Goal: Task Accomplishment & Management: Manage account settings

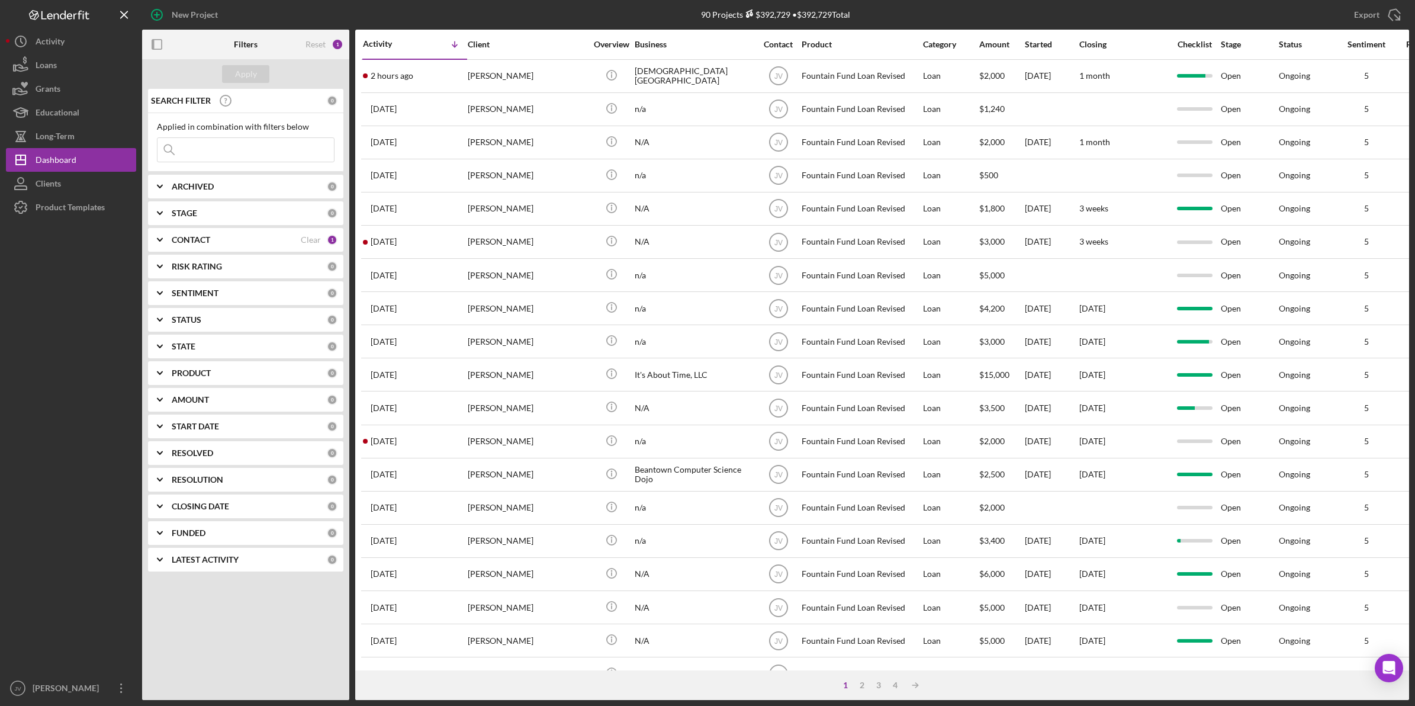
click at [264, 236] on div "CONTACT" at bounding box center [236, 239] width 129 height 9
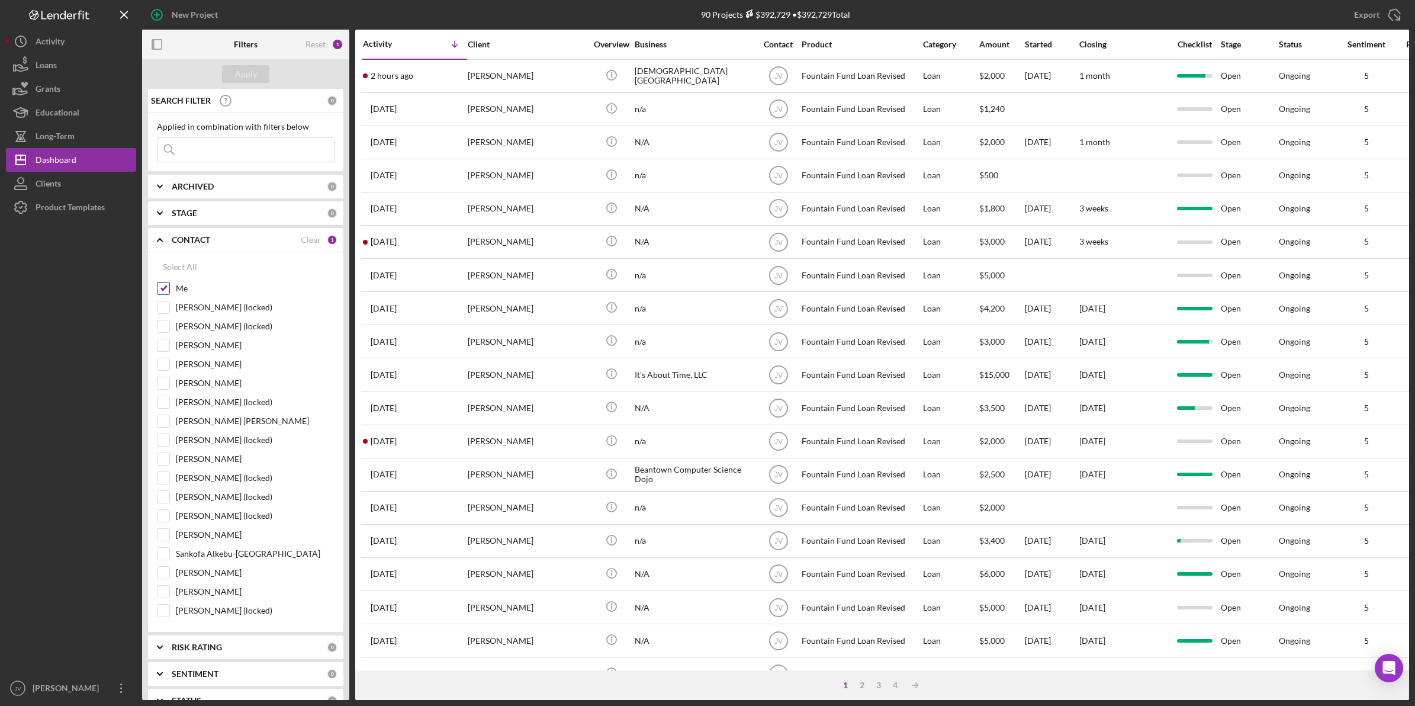
click at [168, 284] on input "Me" at bounding box center [163, 288] width 12 height 12
checkbox input "false"
click at [163, 420] on input "[PERSON_NAME] [PERSON_NAME]" at bounding box center [163, 421] width 12 height 12
checkbox input "true"
click at [249, 73] on div "Apply" at bounding box center [246, 74] width 22 height 18
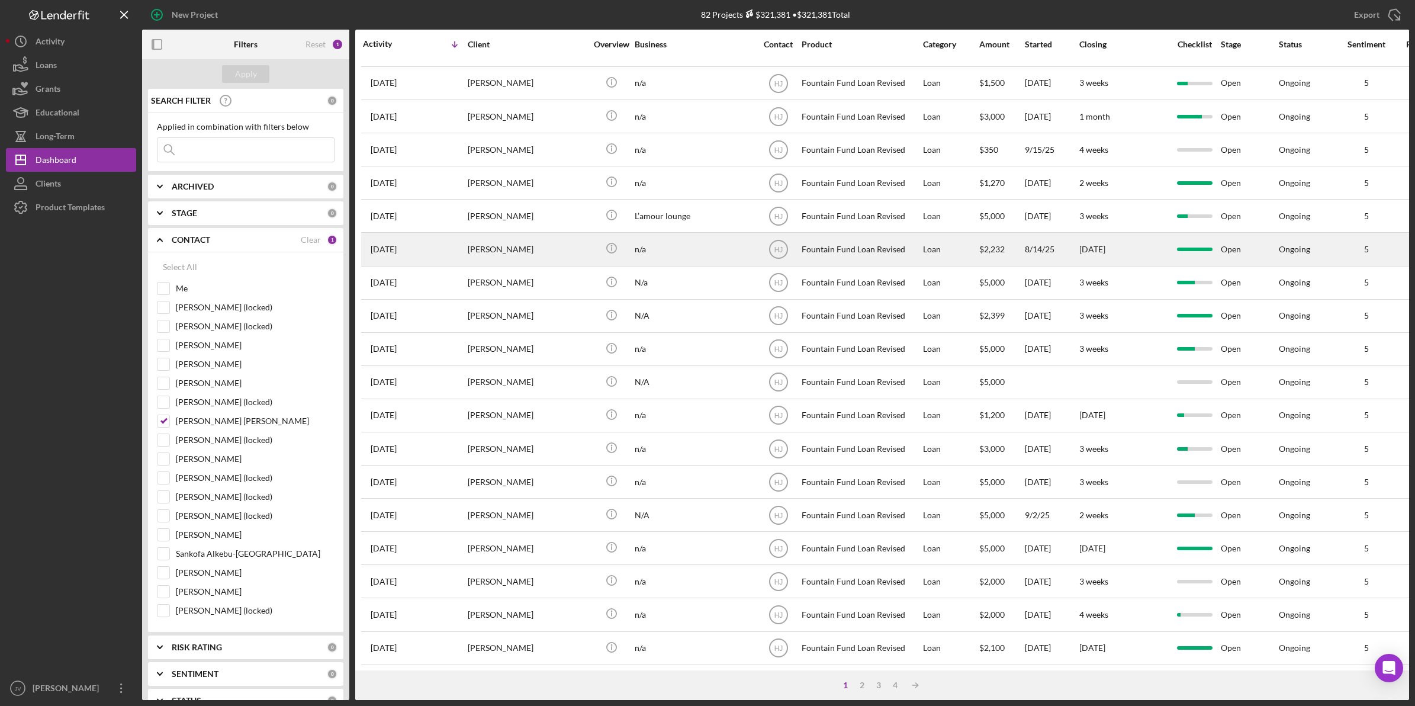
scroll to position [247, 0]
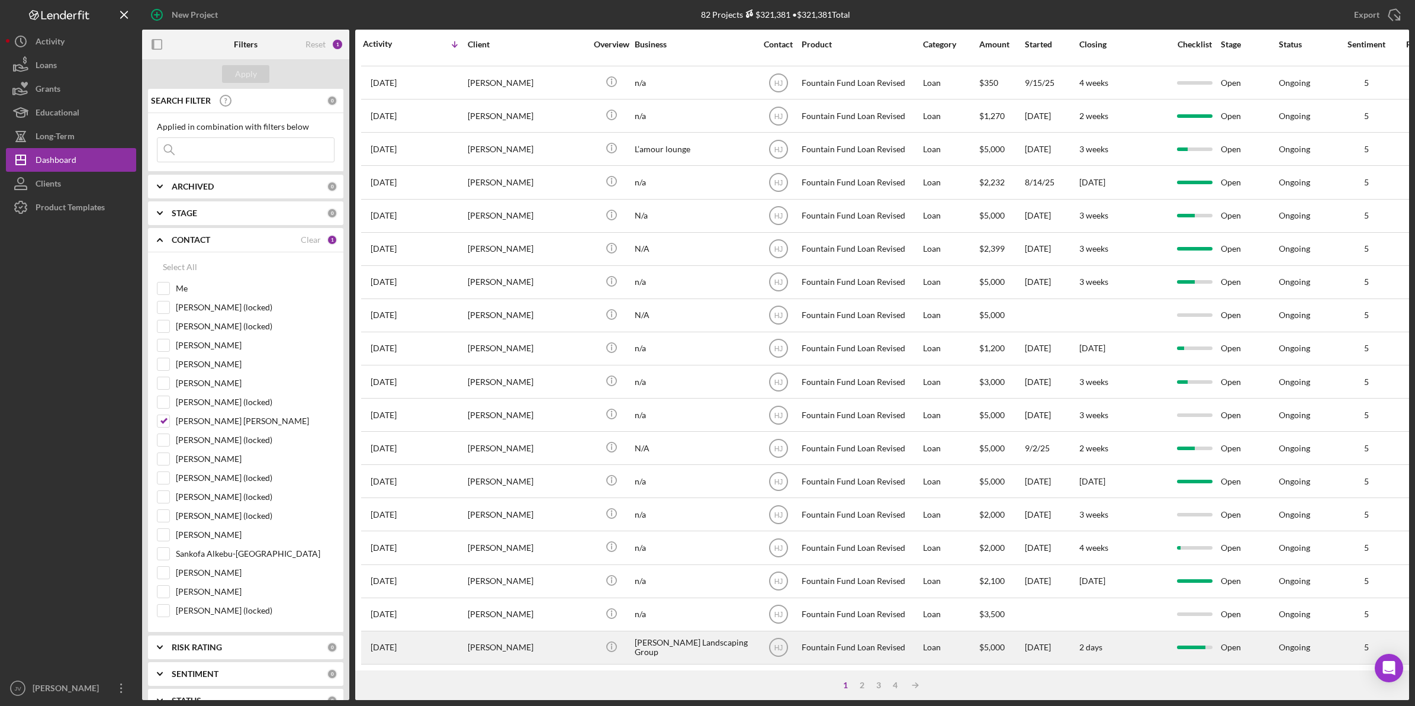
click at [485, 641] on div "[PERSON_NAME]" at bounding box center [527, 647] width 118 height 31
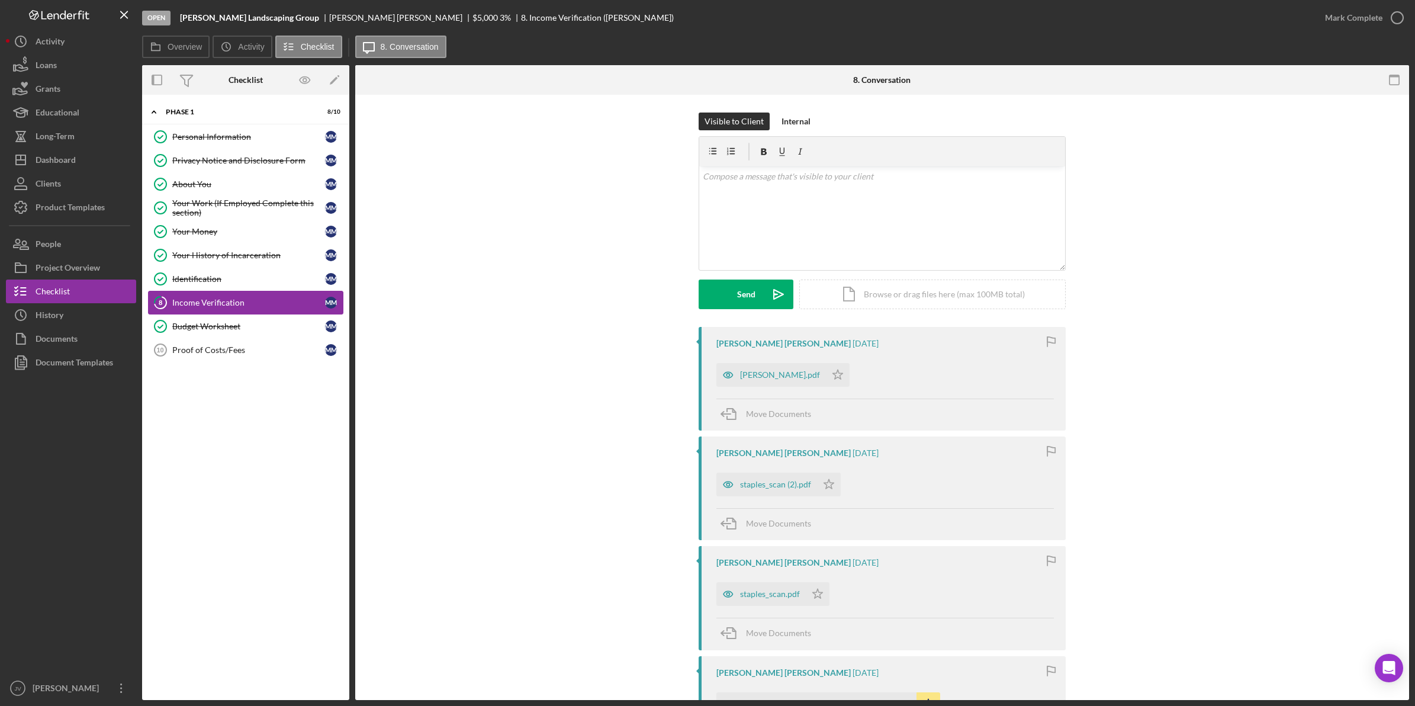
click at [267, 310] on link "8 Income Verification M M" at bounding box center [245, 303] width 195 height 24
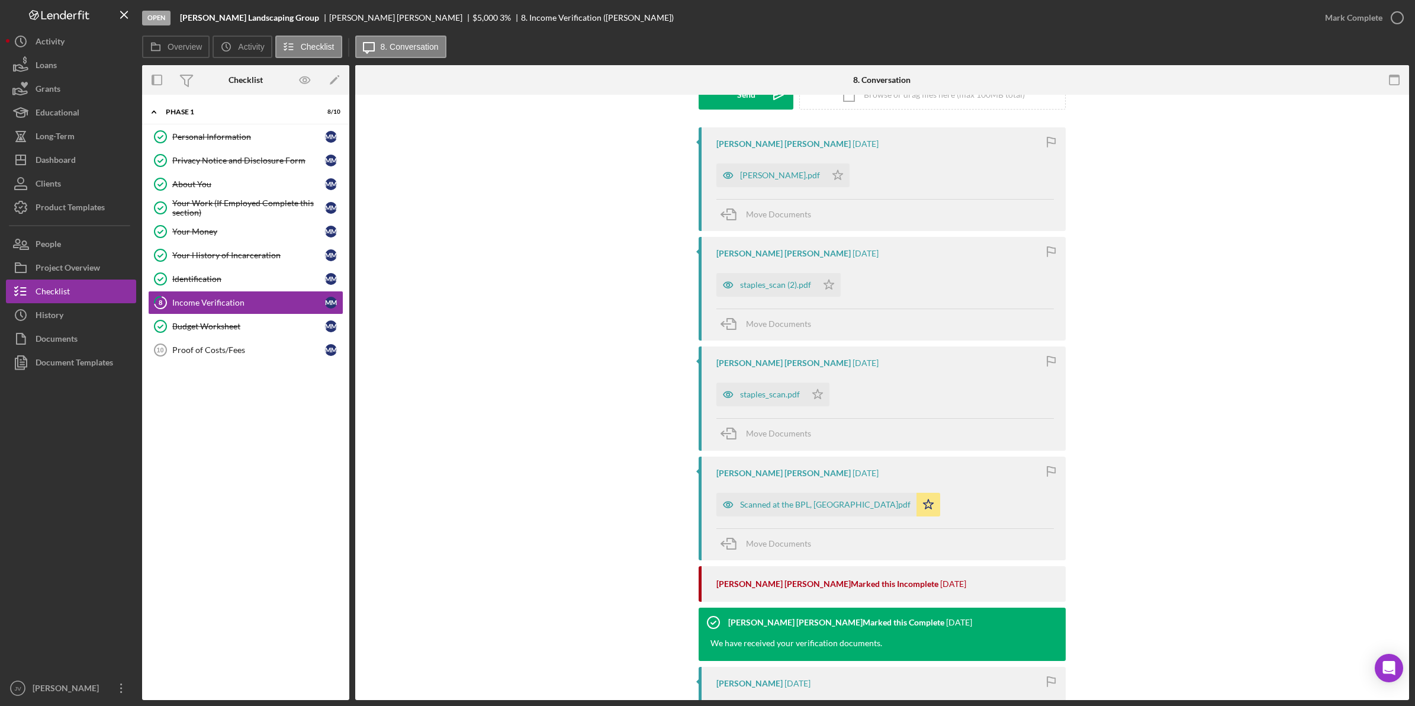
scroll to position [222, 0]
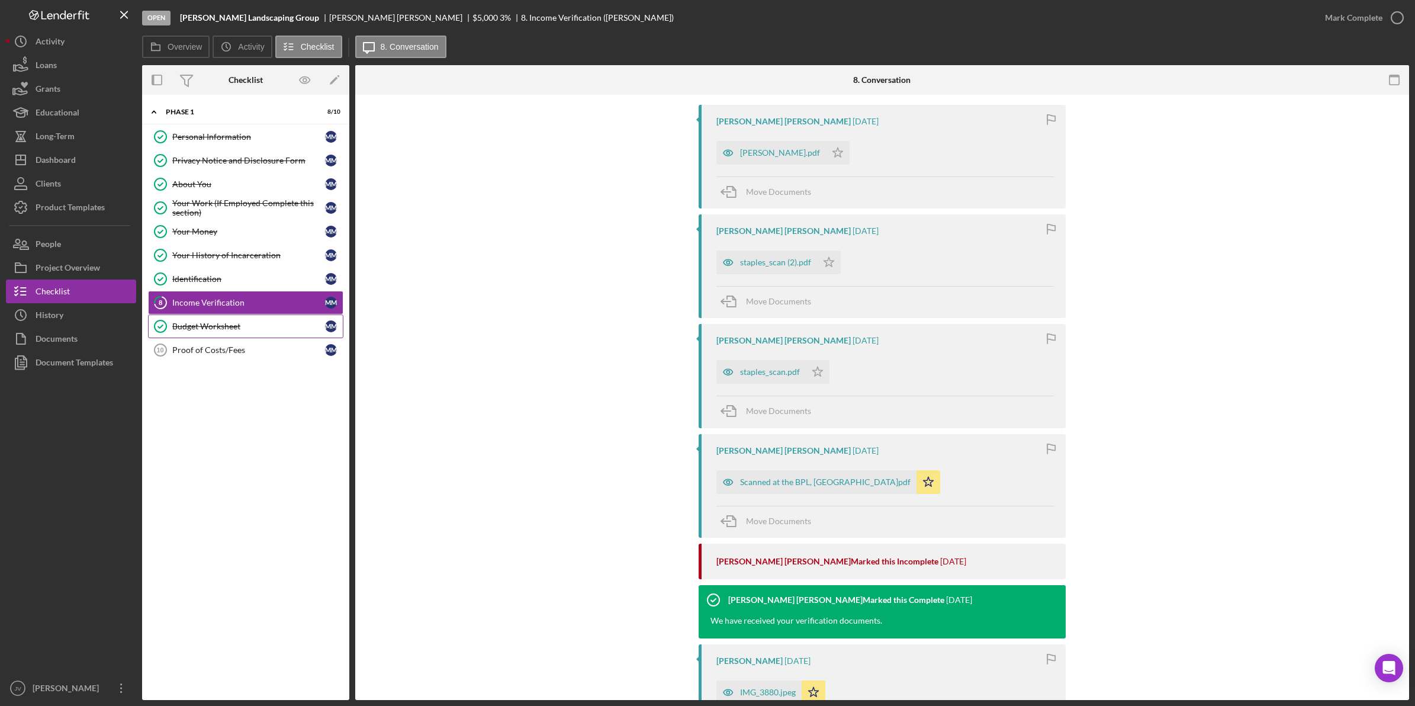
click at [259, 321] on link "Budget Worksheet Budget Worksheet M M" at bounding box center [245, 326] width 195 height 24
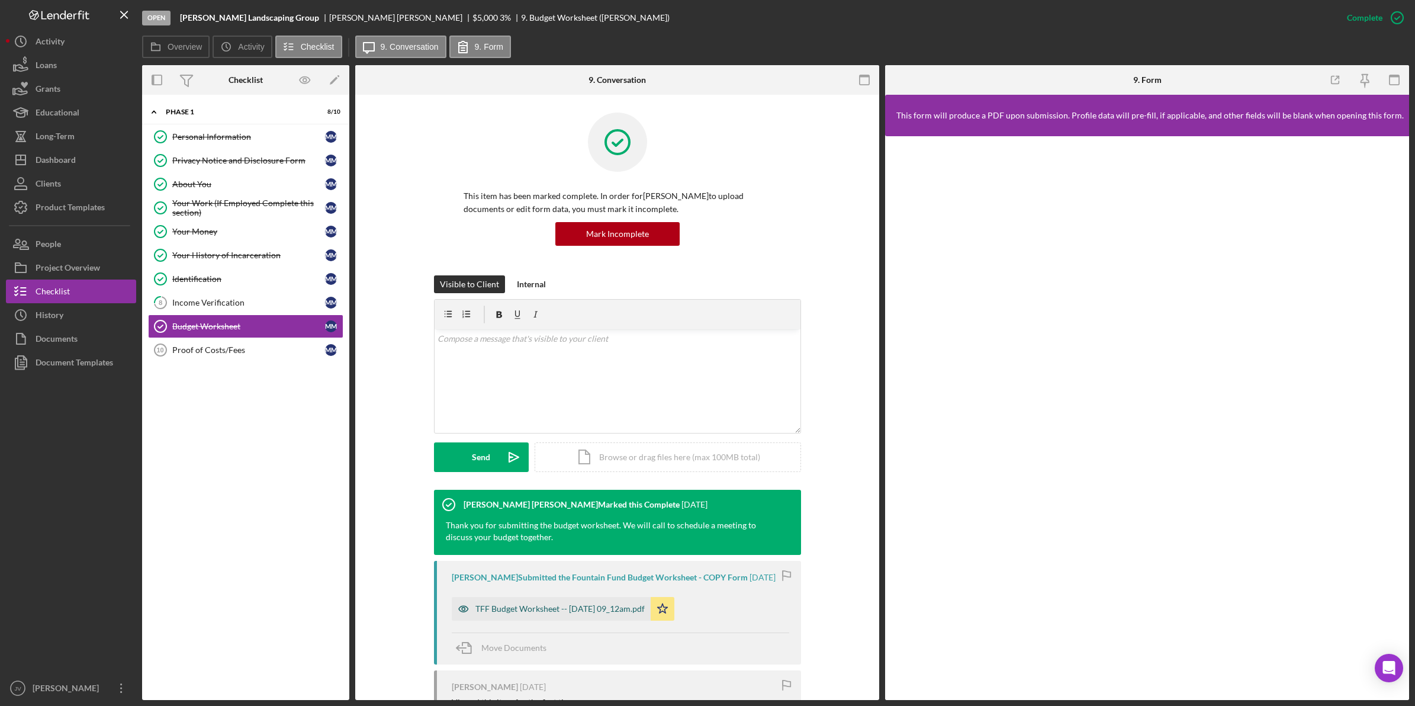
click at [503, 613] on div "TFF Budget Worksheet -- [DATE] 09_12am.pdf" at bounding box center [559, 608] width 169 height 9
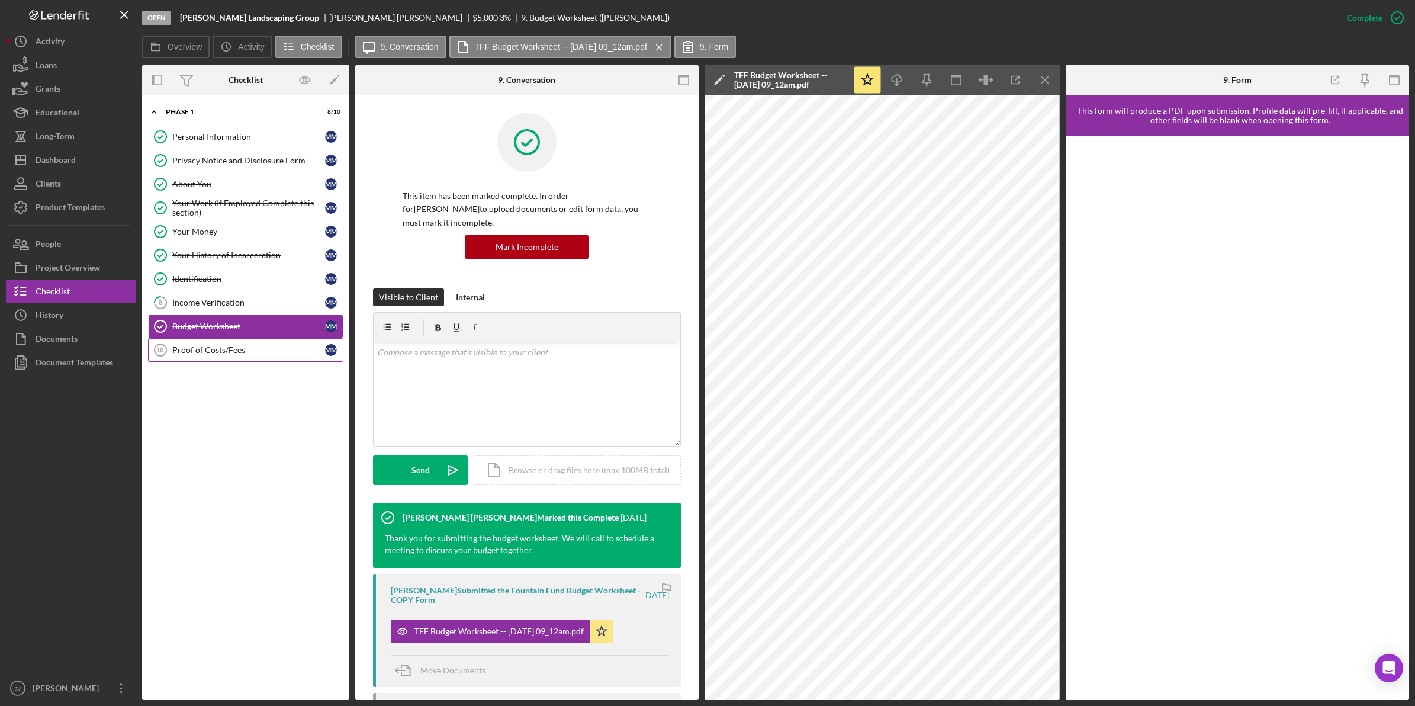
click at [223, 355] on div "Proof of Costs/Fees" at bounding box center [248, 349] width 153 height 9
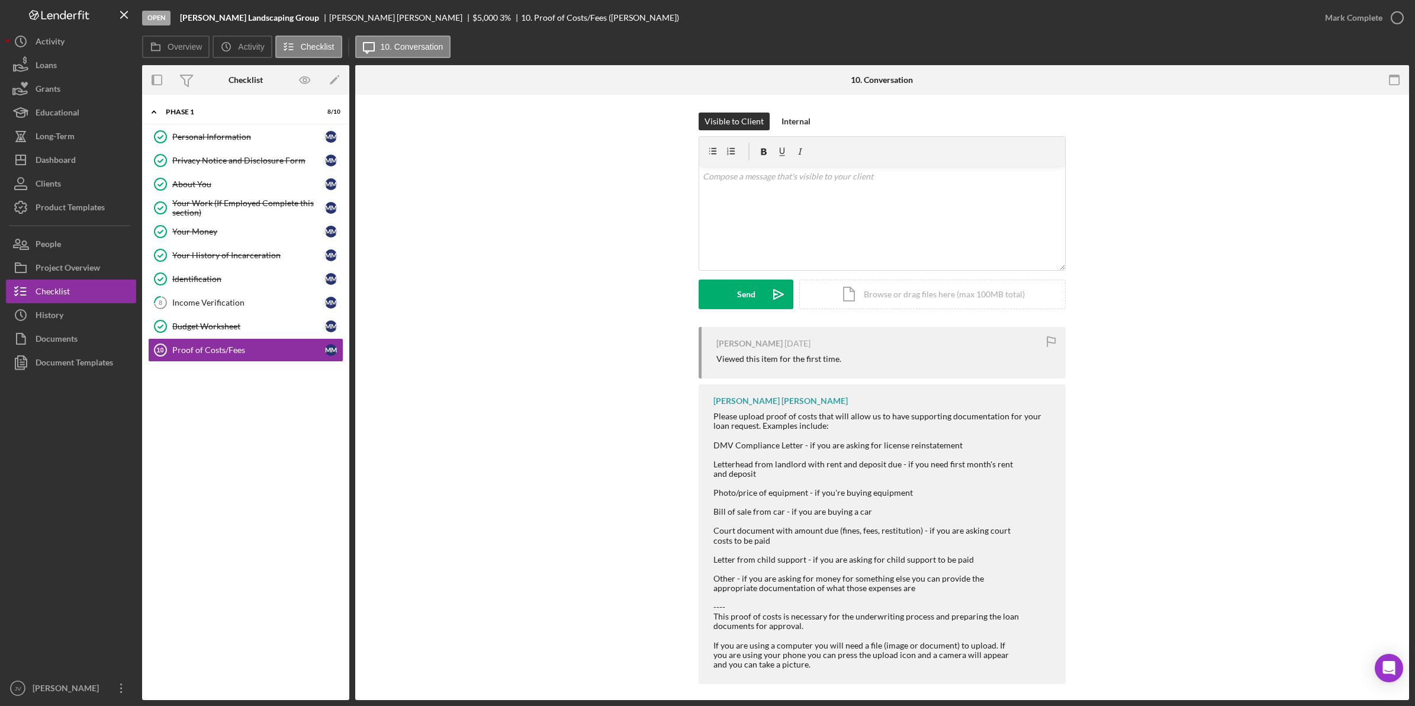
scroll to position [8, 0]
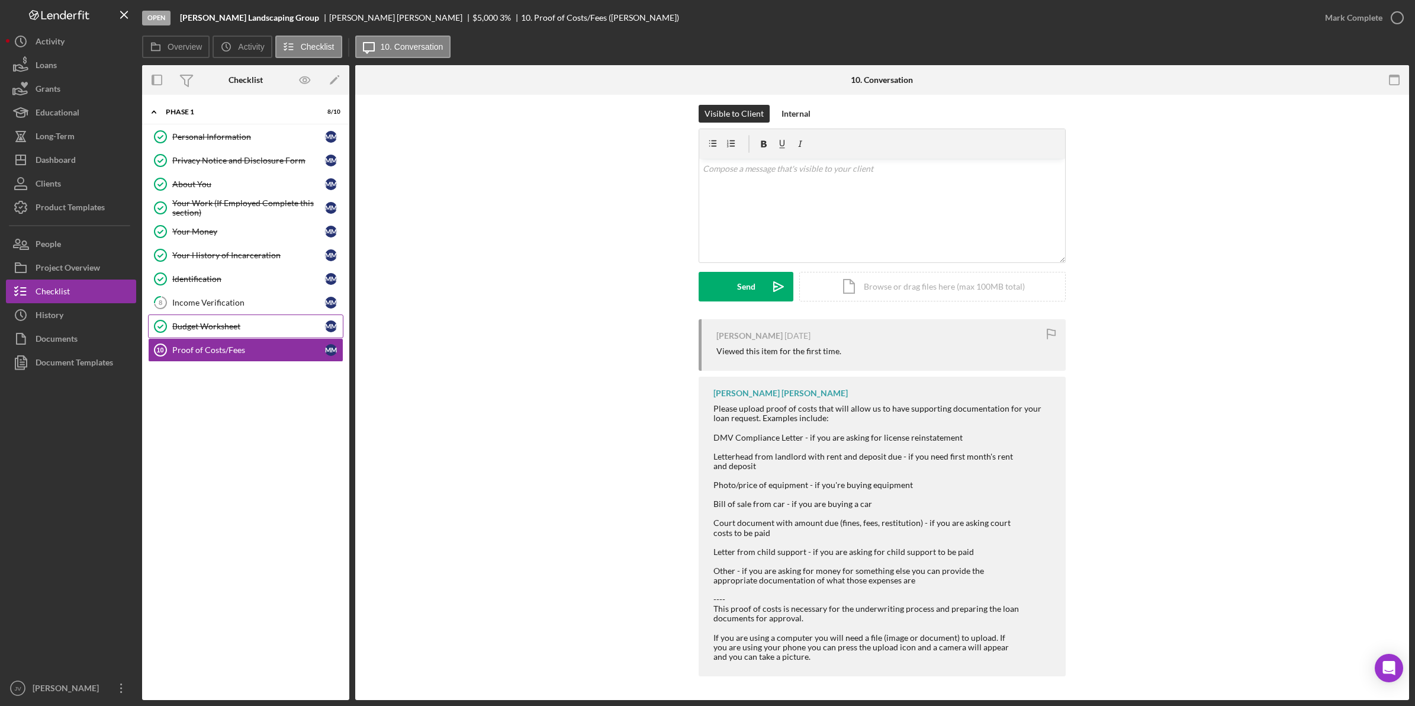
click at [253, 329] on div "Budget Worksheet" at bounding box center [248, 325] width 153 height 9
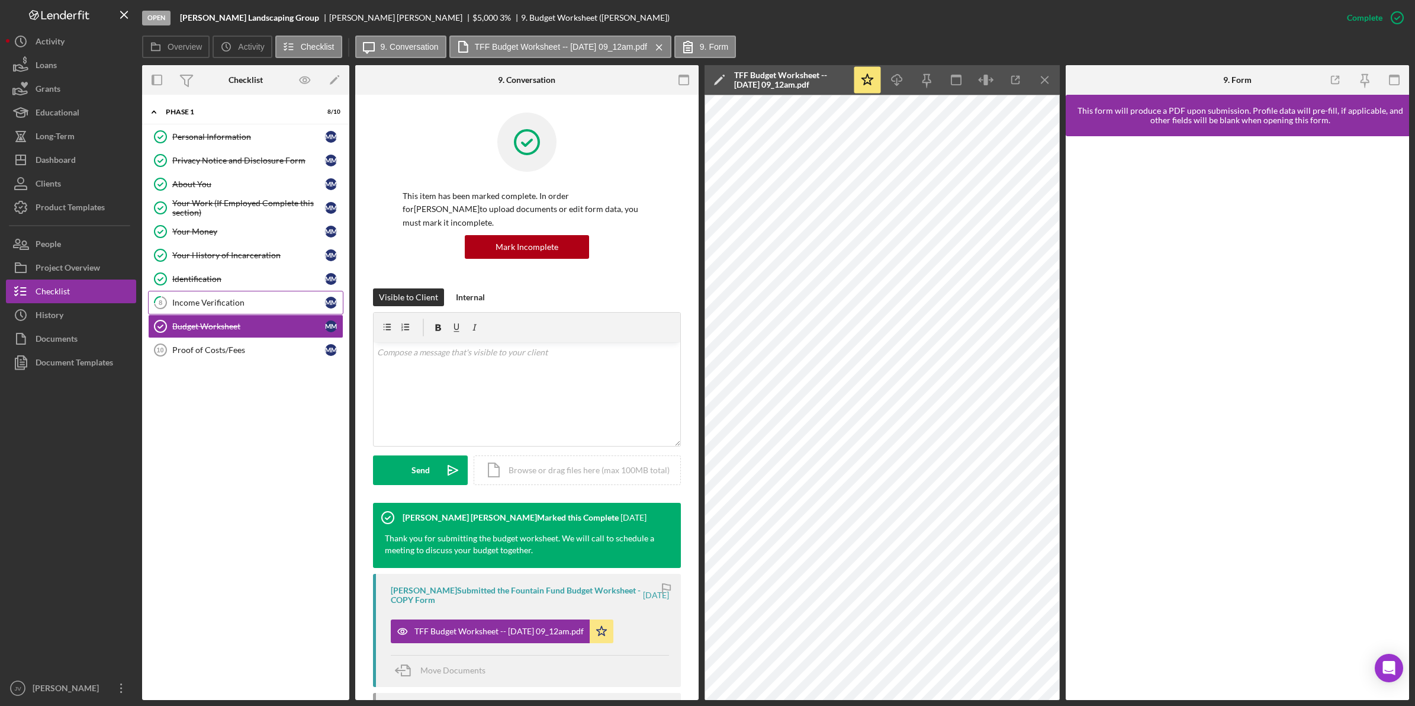
click at [250, 307] on div "Income Verification" at bounding box center [248, 302] width 153 height 9
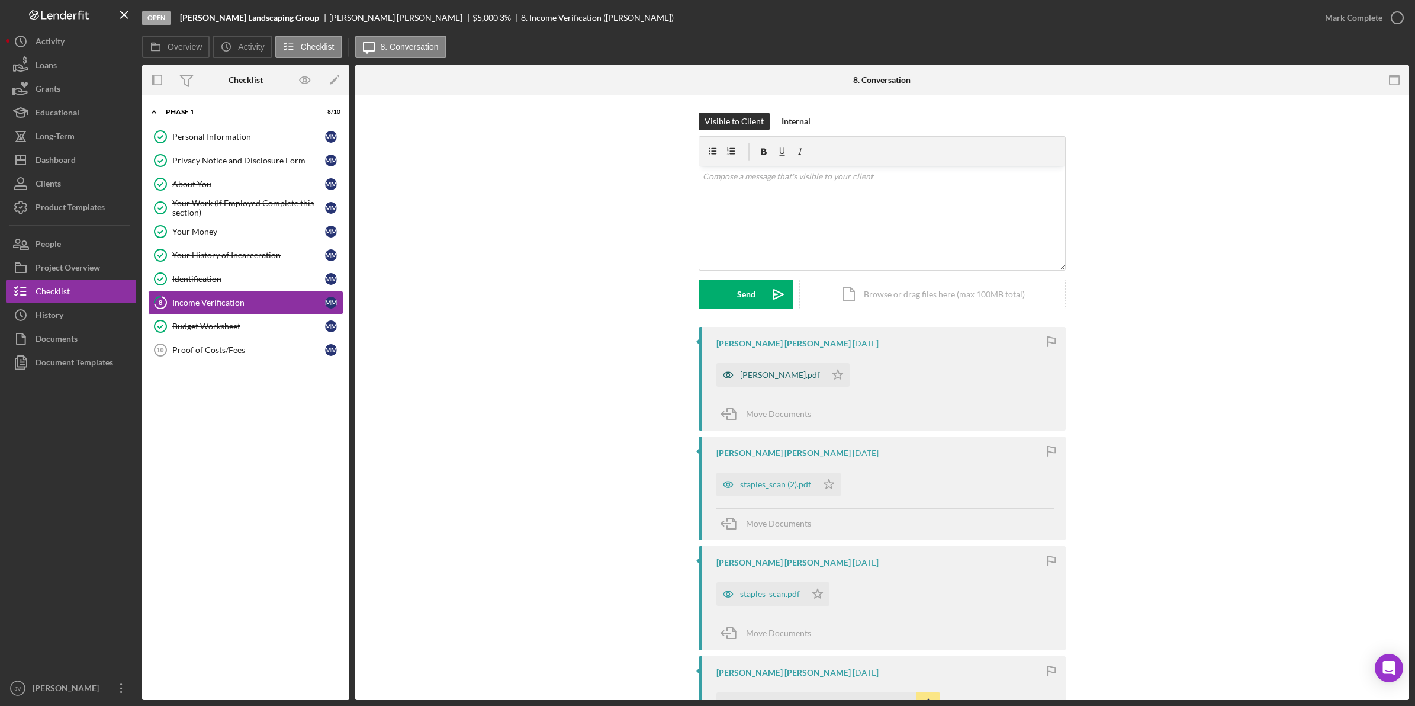
click at [750, 373] on div "[PERSON_NAME].pdf" at bounding box center [780, 374] width 80 height 9
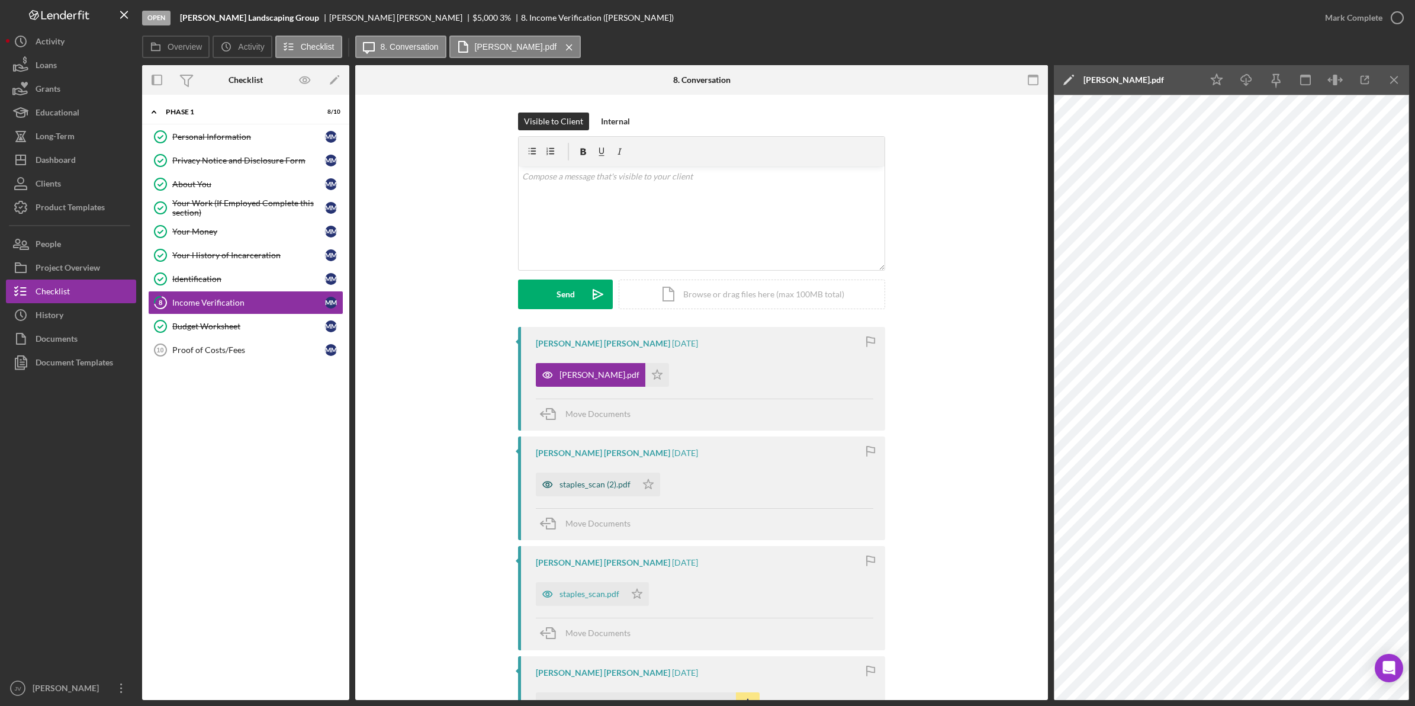
click at [591, 480] on div "staples_scan (2).pdf" at bounding box center [595, 484] width 71 height 9
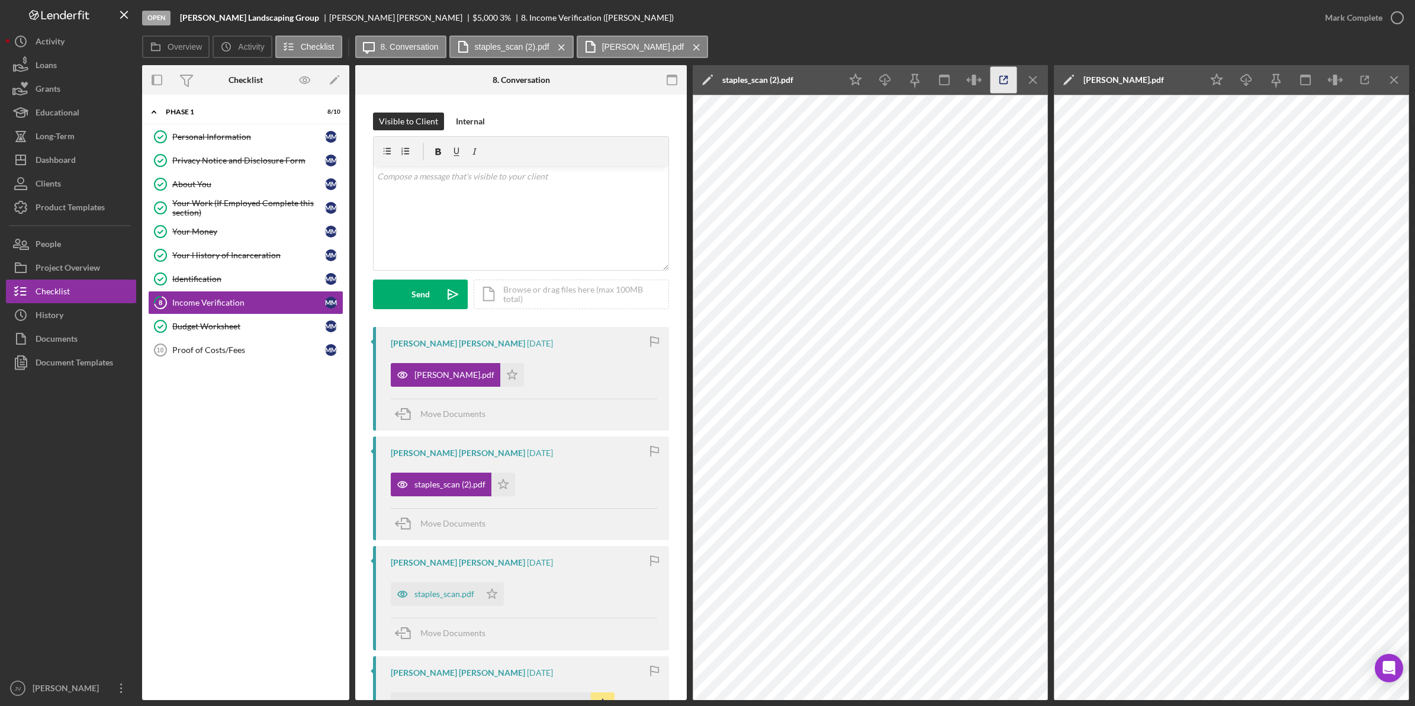
click at [993, 83] on icon "button" at bounding box center [1004, 80] width 27 height 27
click at [253, 348] on div "Proof of Costs/Fees" at bounding box center [248, 349] width 153 height 9
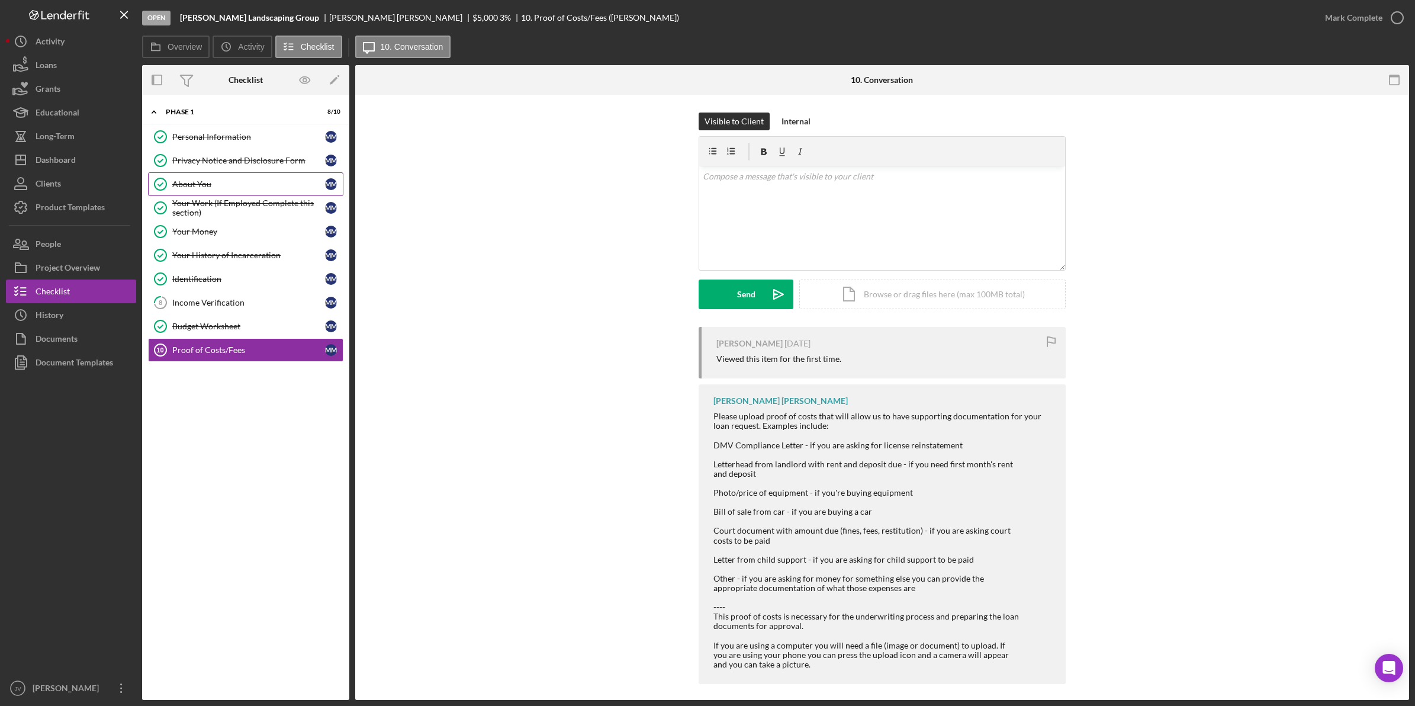
click at [289, 185] on div "About You" at bounding box center [248, 183] width 153 height 9
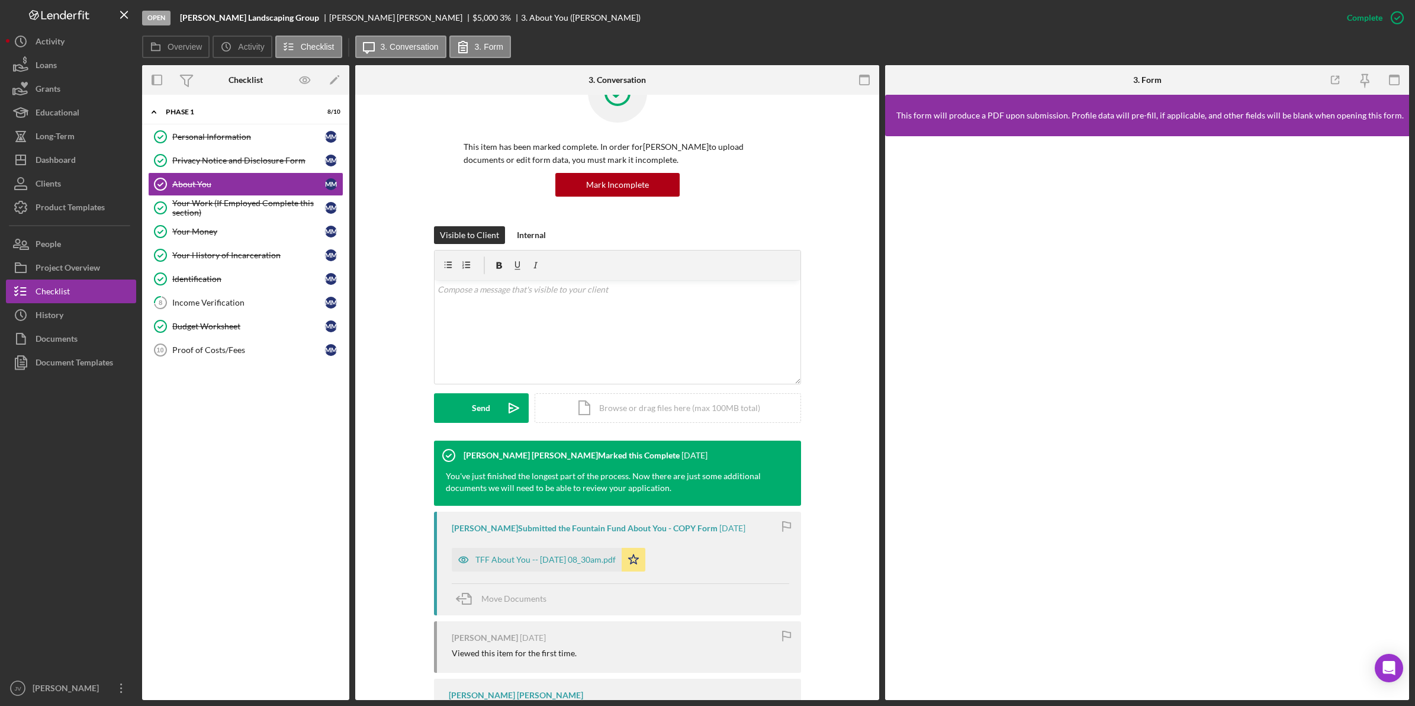
scroll to position [111, 0]
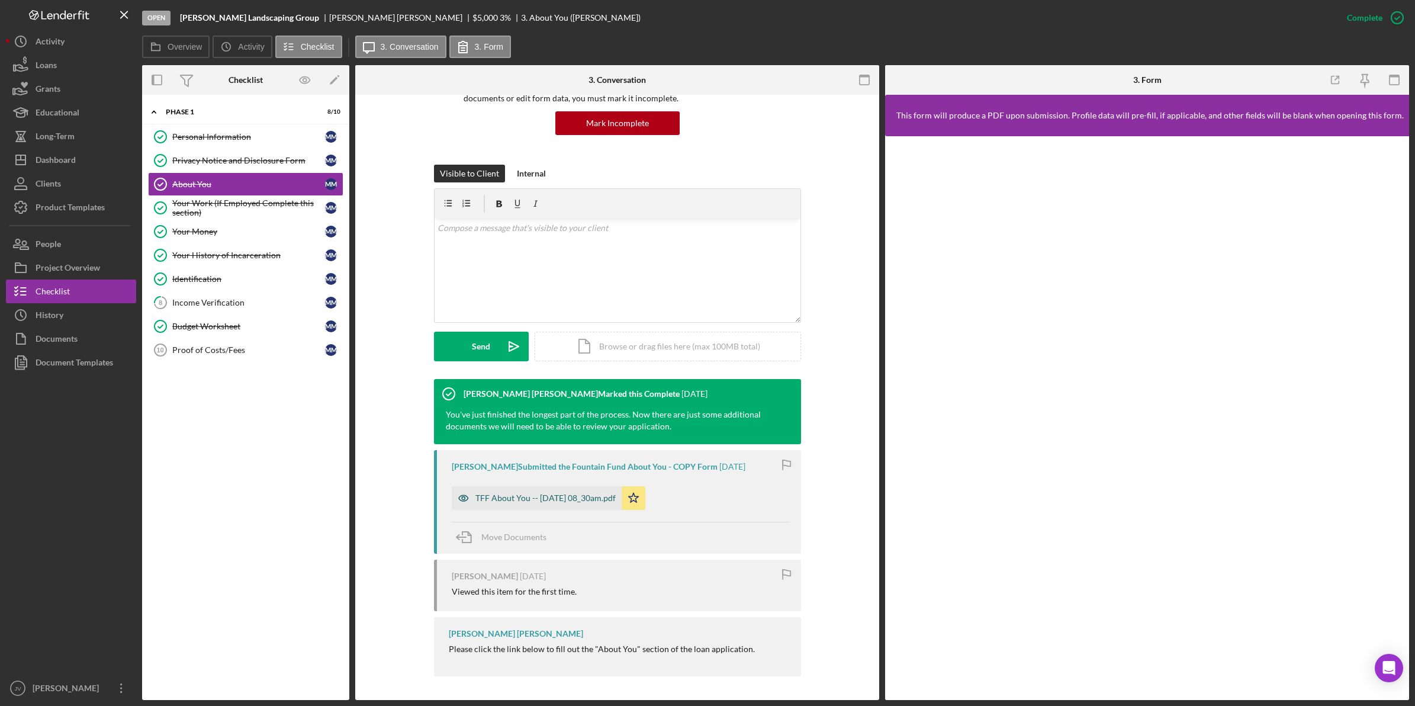
click at [484, 490] on div "TFF About You -- [DATE] 08_30am.pdf" at bounding box center [537, 498] width 170 height 24
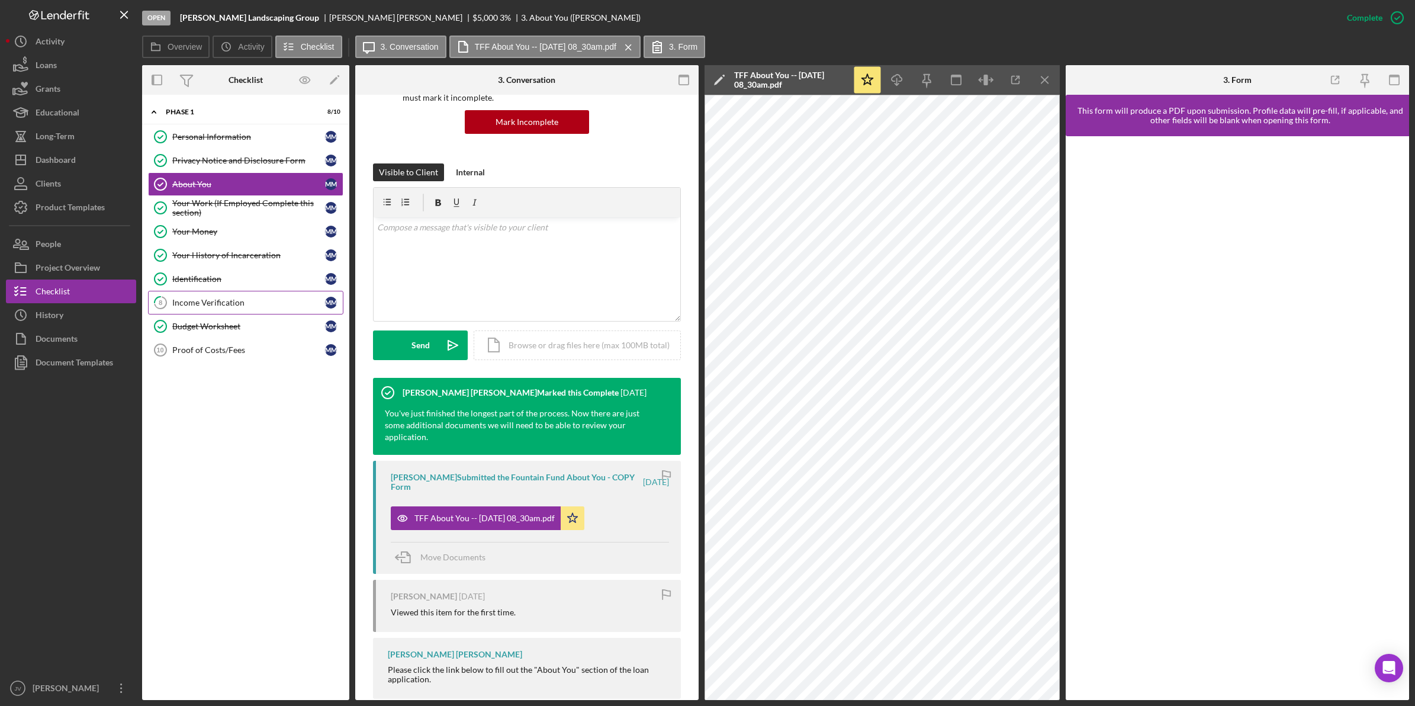
click at [243, 298] on link "8 Income Verification M M" at bounding box center [245, 303] width 195 height 24
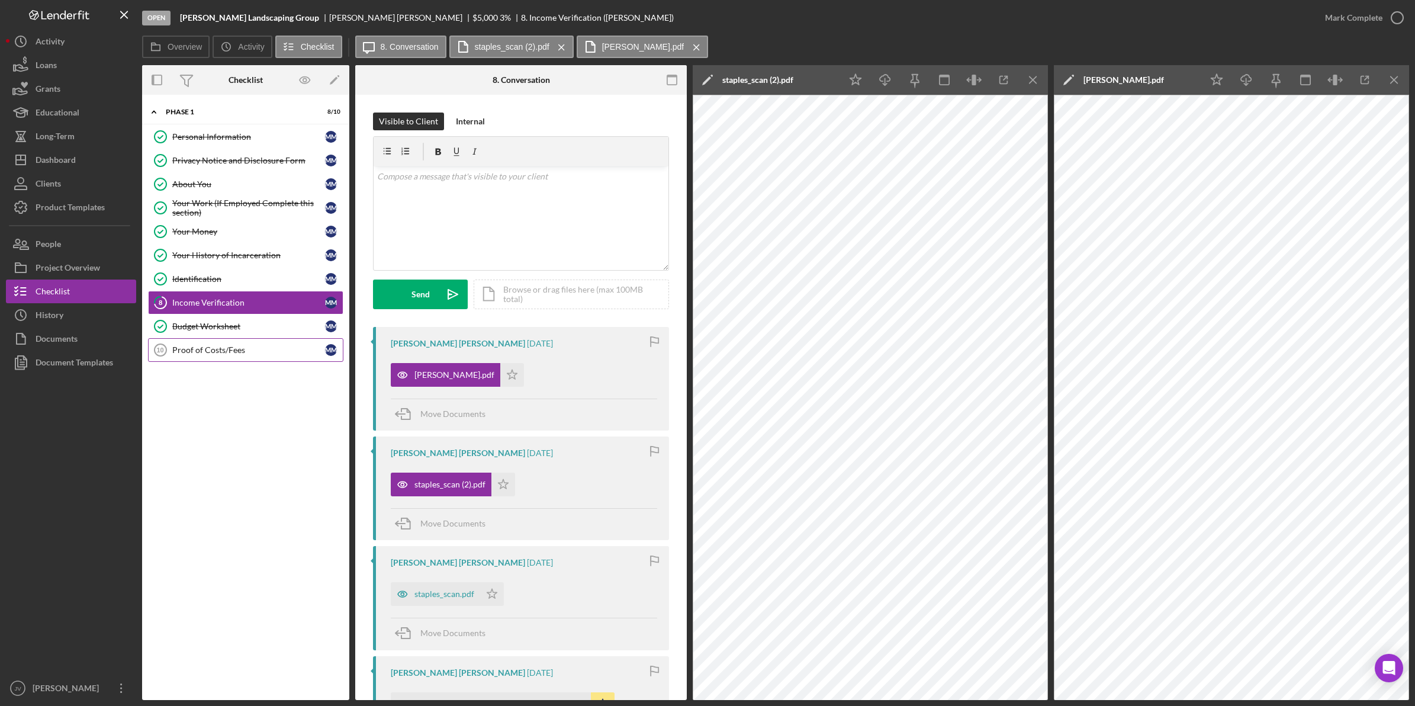
click at [233, 348] on div "Proof of Costs/Fees" at bounding box center [248, 349] width 153 height 9
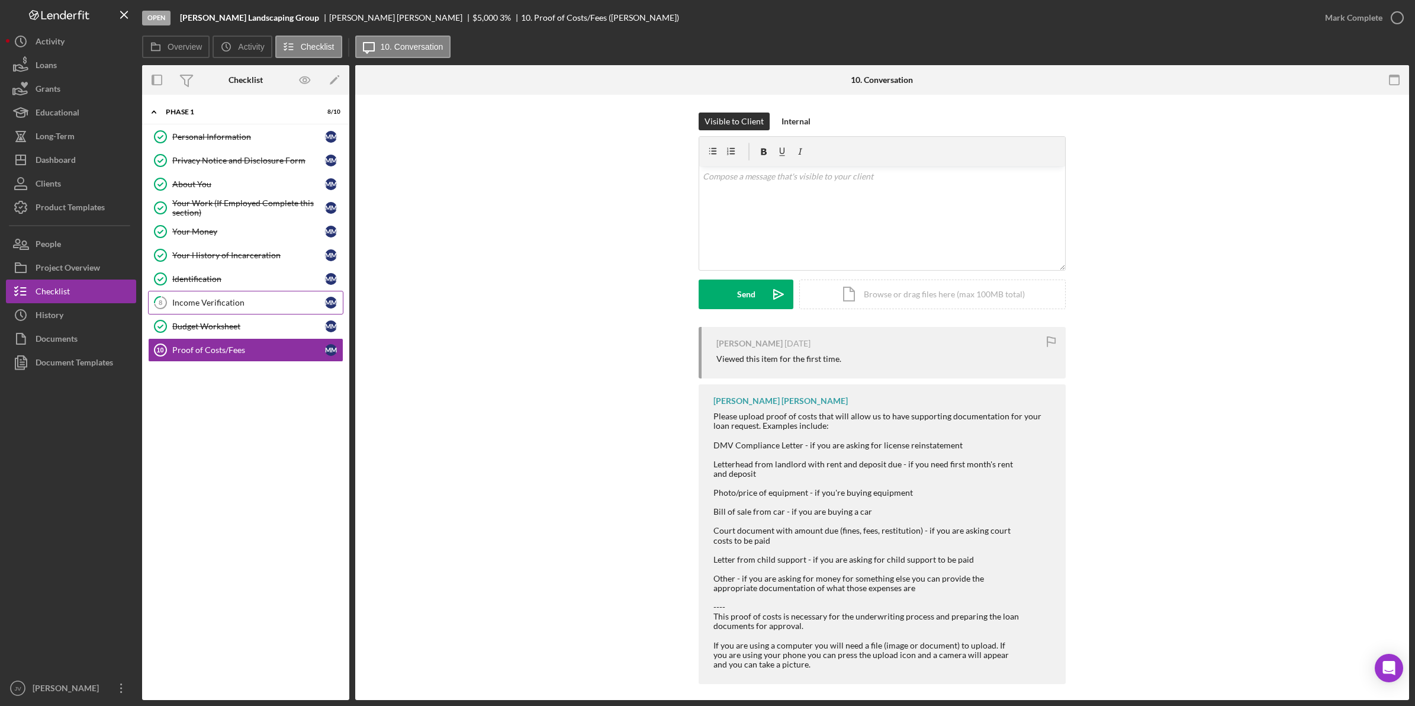
click at [288, 304] on div "Income Verification" at bounding box center [248, 302] width 153 height 9
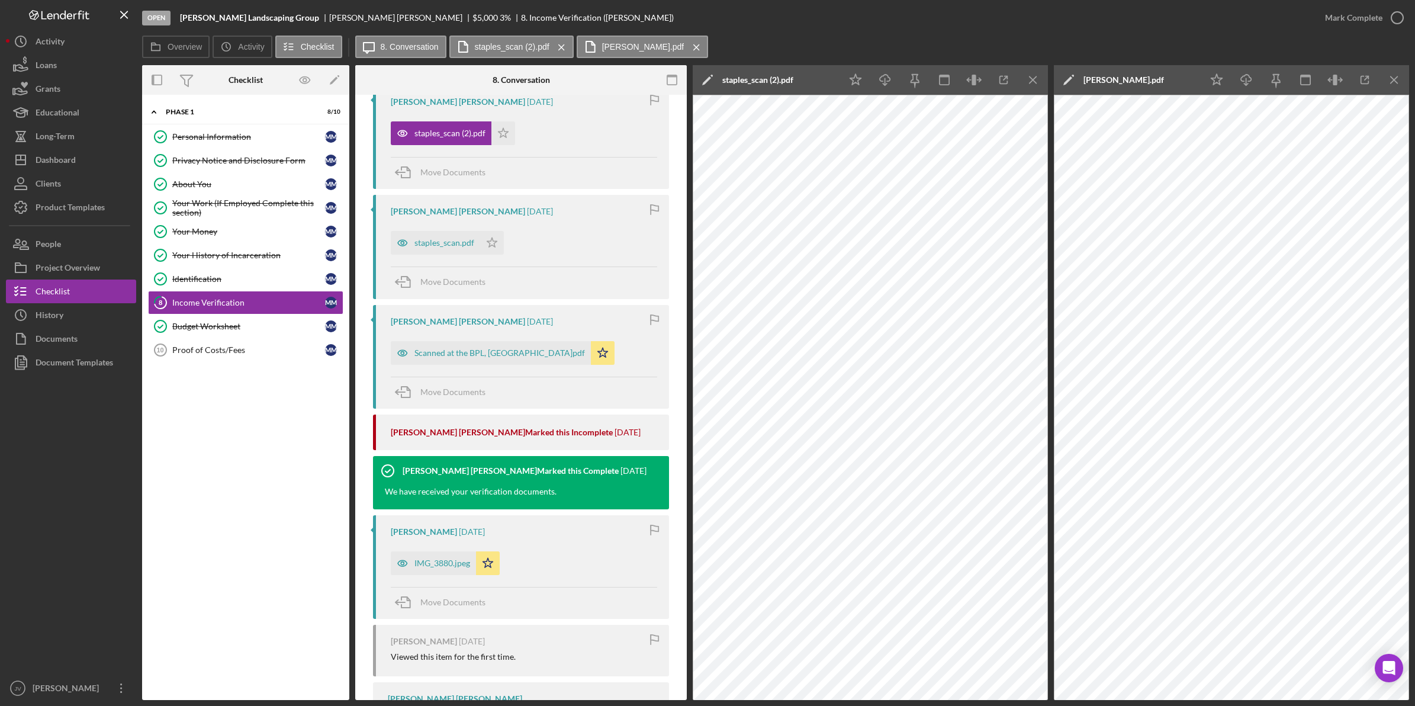
scroll to position [370, 0]
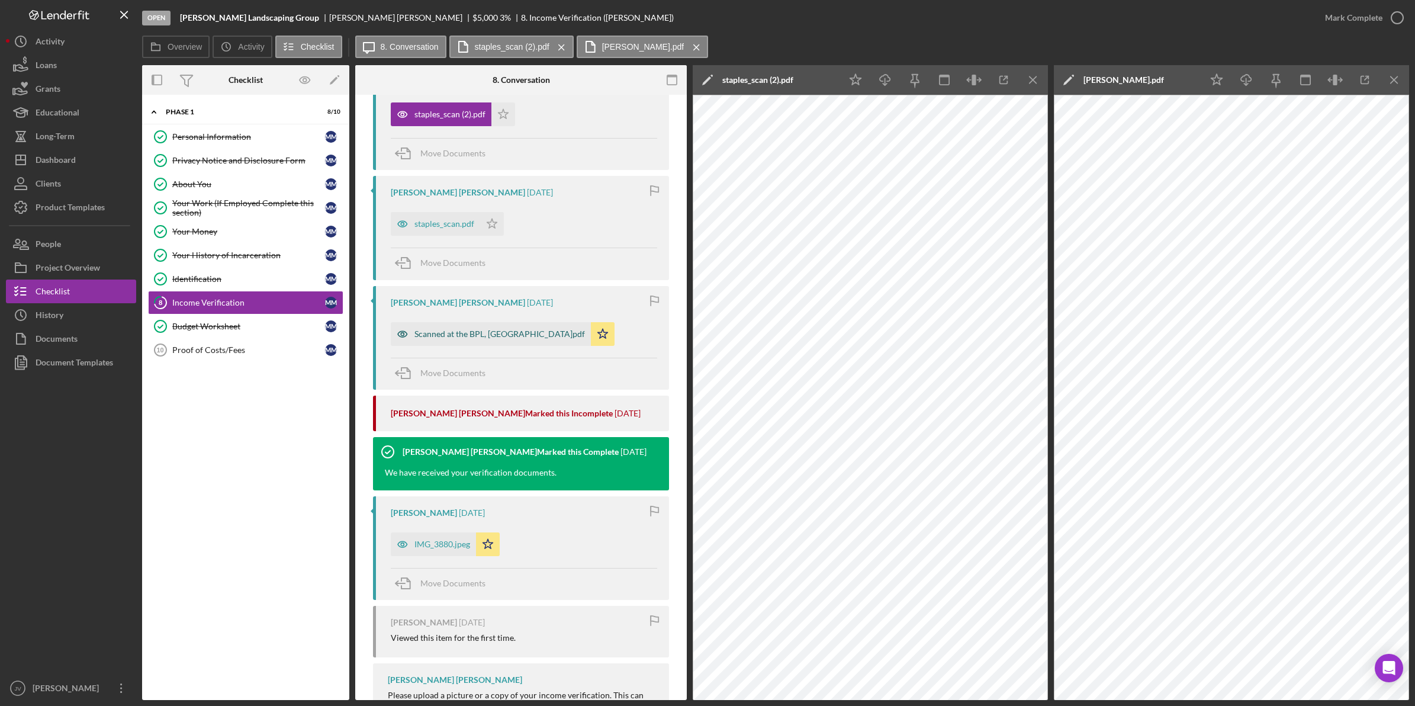
click at [448, 336] on div "Scanned at the BPL, [GEOGRAPHIC_DATA]pdf" at bounding box center [499, 333] width 171 height 9
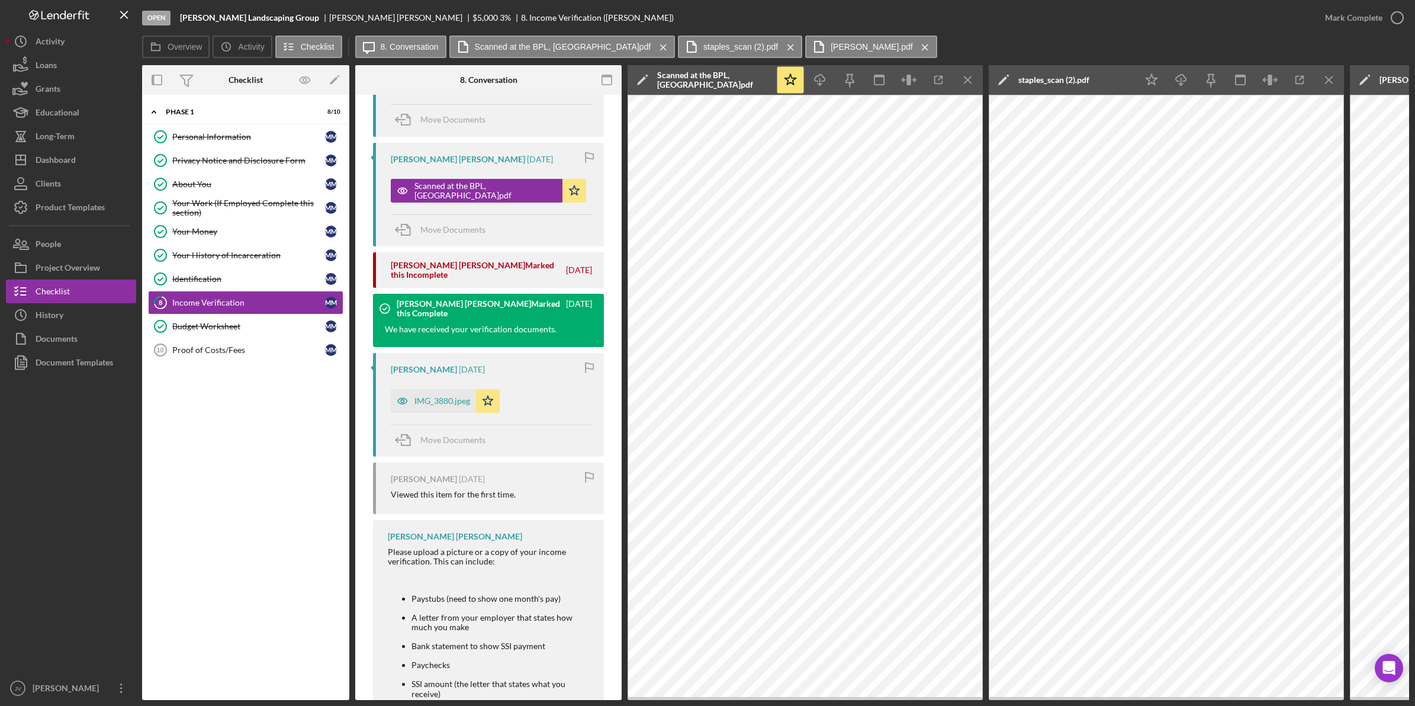
scroll to position [640, 0]
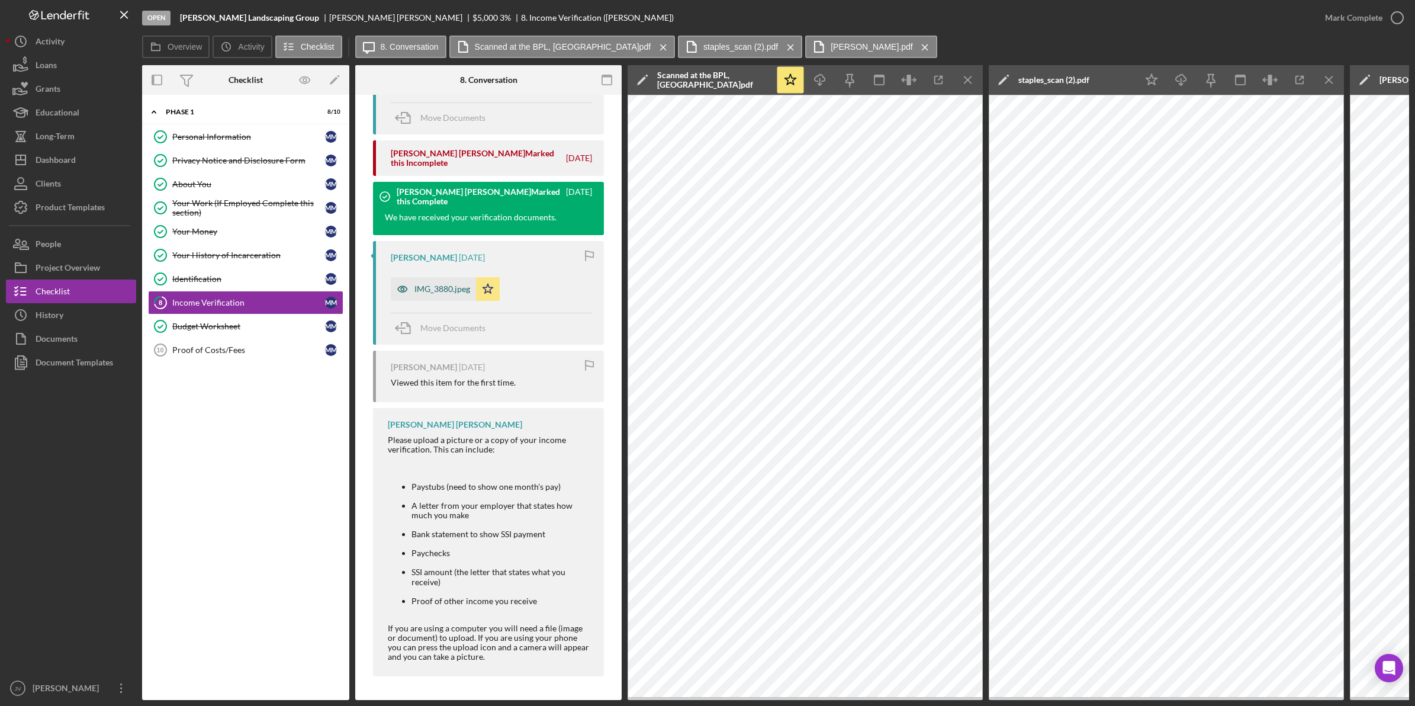
click at [444, 284] on div "IMG_3880.jpeg" at bounding box center [442, 288] width 56 height 9
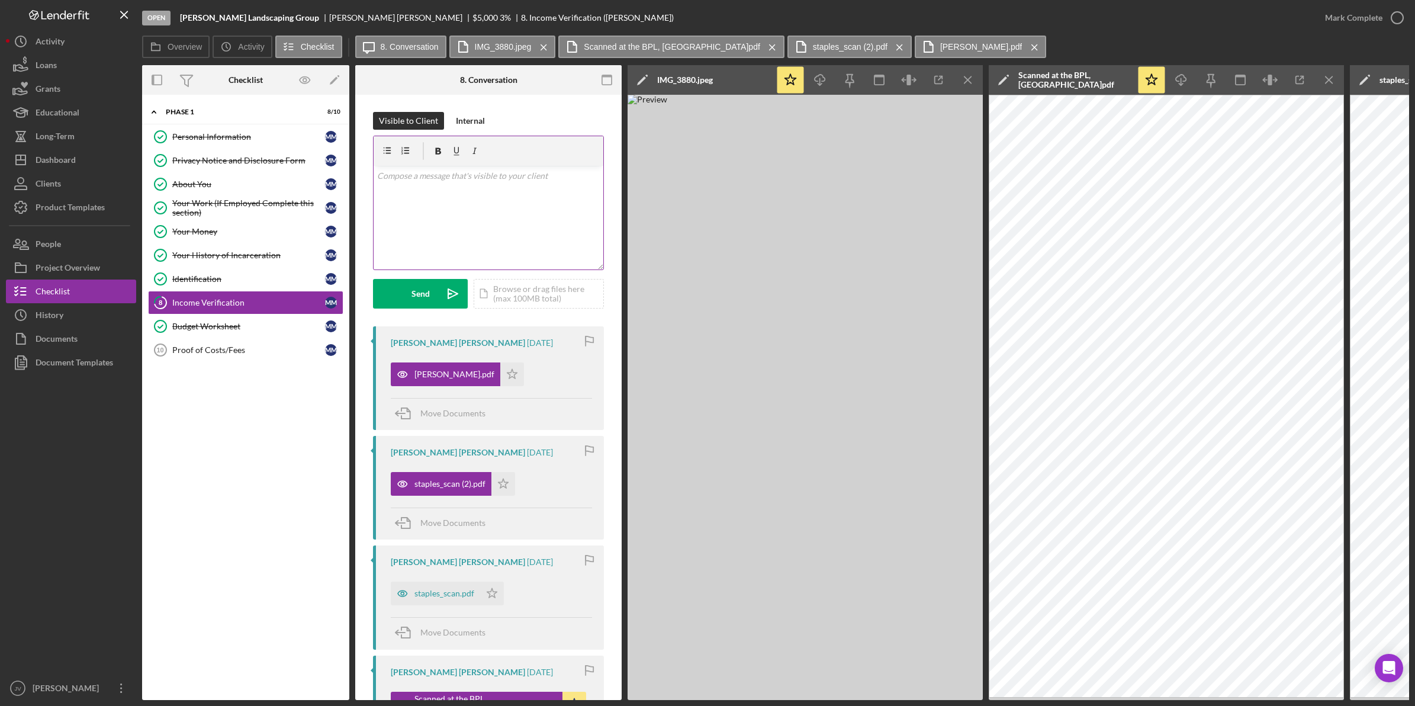
scroll to position [0, 0]
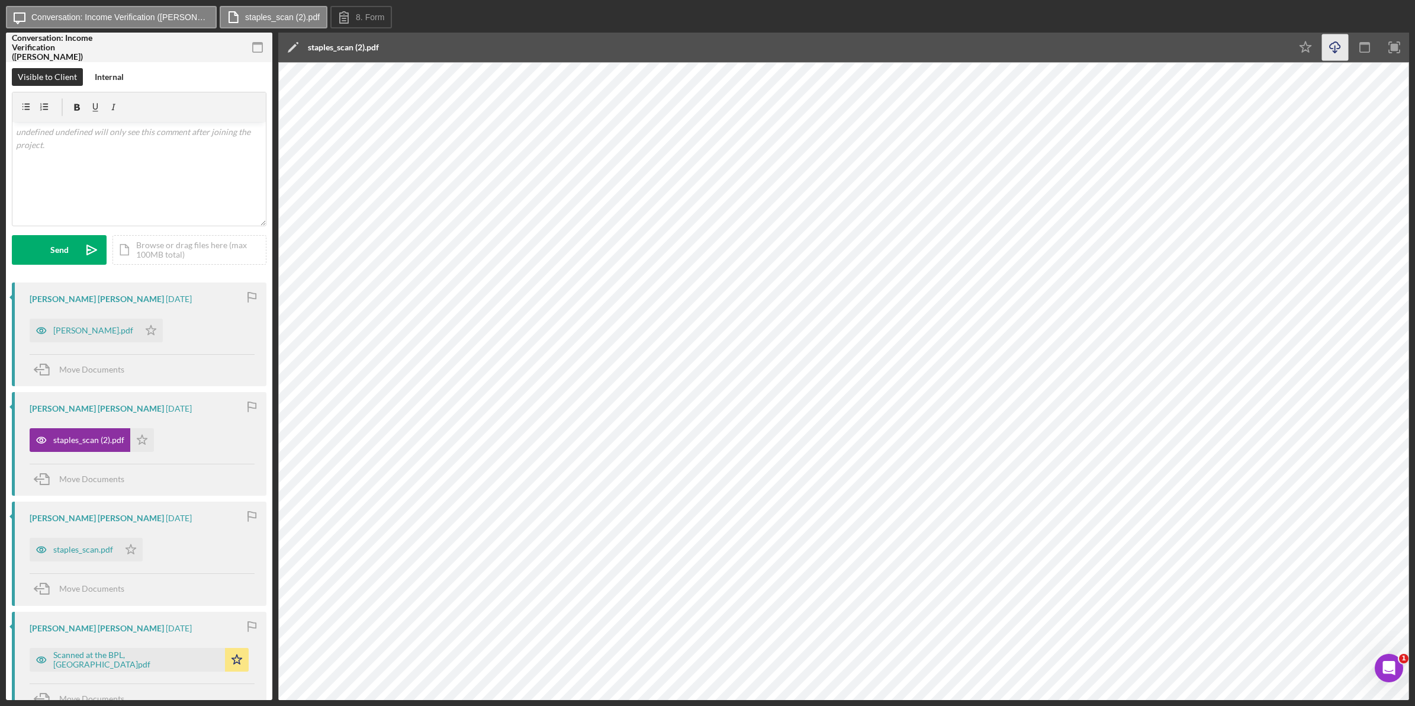
click at [1327, 51] on icon "Icon/Download" at bounding box center [1335, 47] width 27 height 27
